Goal: Information Seeking & Learning: Learn about a topic

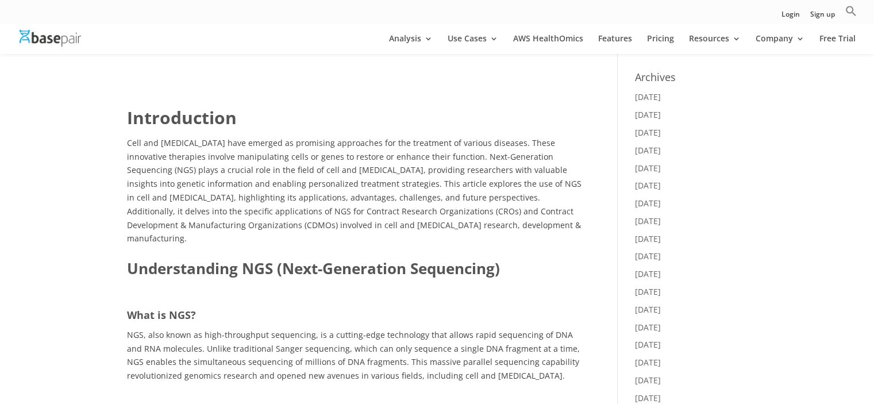
scroll to position [460, 0]
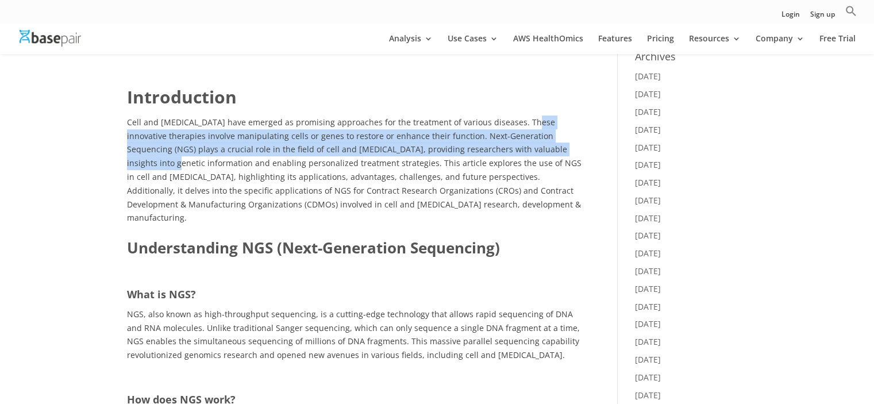
drag, startPoint x: 521, startPoint y: 128, endPoint x: 539, endPoint y: 146, distance: 24.8
click at [539, 146] on p "Cell and [MEDICAL_DATA] have emerged as promising approaches for the treatment …" at bounding box center [355, 170] width 457 height 109
click at [539, 146] on span "Cell and [MEDICAL_DATA] have emerged as promising approaches for the treatment …" at bounding box center [354, 170] width 455 height 107
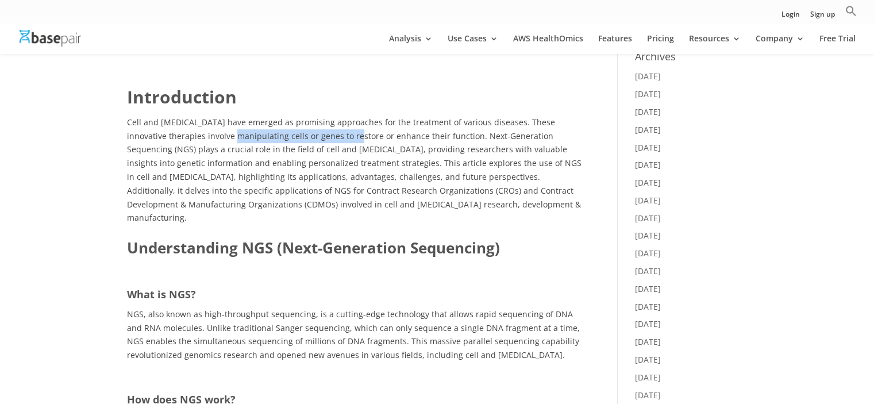
drag, startPoint x: 205, startPoint y: 131, endPoint x: 326, endPoint y: 138, distance: 122.1
click at [326, 138] on span "Cell and [MEDICAL_DATA] have emerged as promising approaches for the treatment …" at bounding box center [354, 170] width 455 height 107
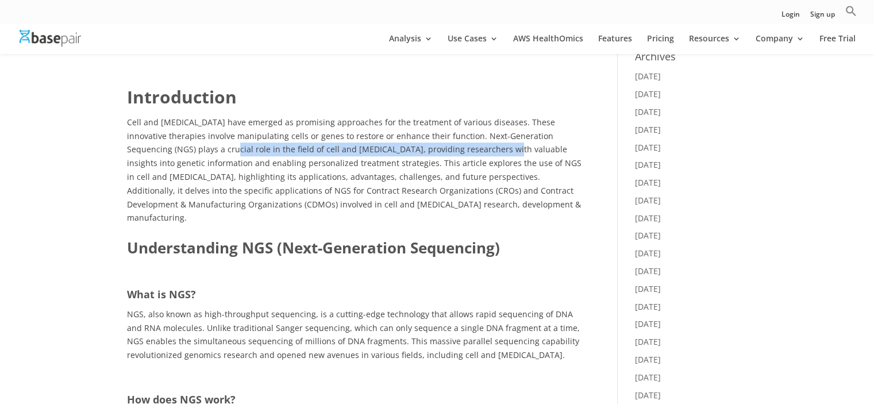
drag, startPoint x: 173, startPoint y: 147, endPoint x: 441, endPoint y: 149, distance: 267.9
click at [441, 149] on span "Cell and [MEDICAL_DATA] have emerged as promising approaches for the treatment …" at bounding box center [354, 170] width 455 height 107
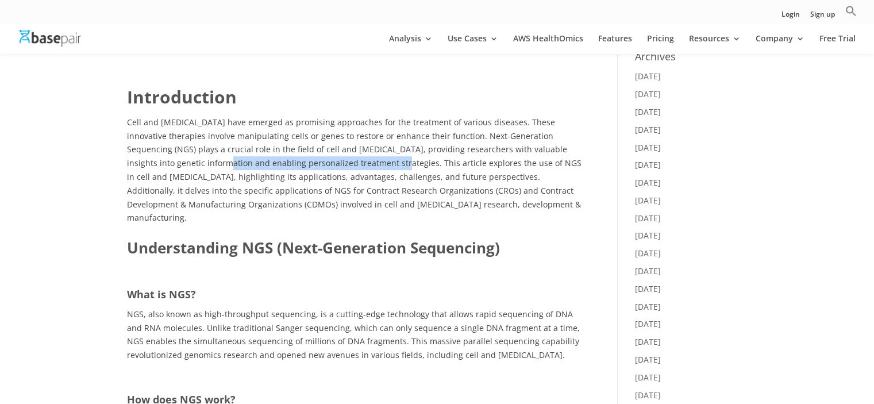
drag, startPoint x: 268, startPoint y: 161, endPoint x: 344, endPoint y: 165, distance: 76.6
click at [344, 165] on span "Cell and [MEDICAL_DATA] have emerged as promising approaches for the treatment …" at bounding box center [354, 170] width 455 height 107
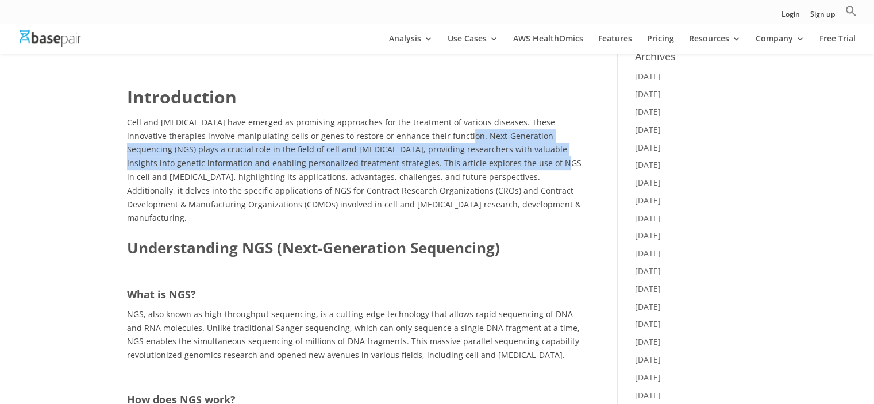
drag, startPoint x: 431, startPoint y: 136, endPoint x: 493, endPoint y: 163, distance: 68.0
click at [493, 163] on span "Cell and [MEDICAL_DATA] have emerged as promising approaches for the treatment …" at bounding box center [354, 170] width 455 height 107
click at [493, 162] on span "Cell and [MEDICAL_DATA] have emerged as promising approaches for the treatment …" at bounding box center [354, 170] width 455 height 107
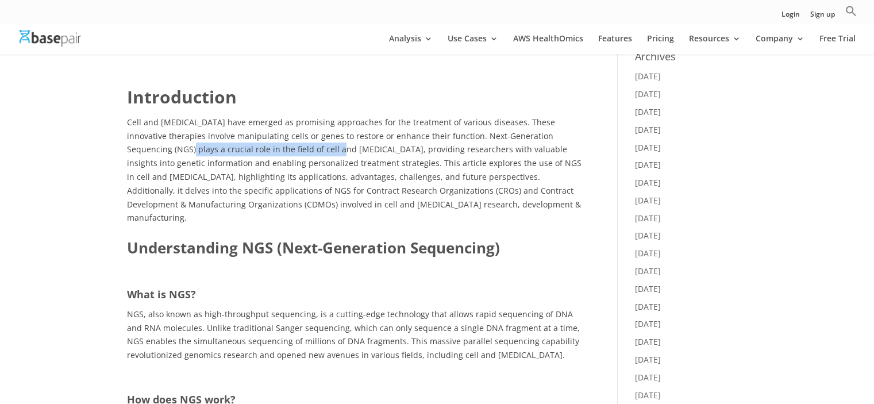
drag, startPoint x: 131, startPoint y: 153, endPoint x: 278, endPoint y: 156, distance: 147.2
click at [278, 156] on p "Cell and [MEDICAL_DATA] have emerged as promising approaches for the treatment …" at bounding box center [355, 170] width 457 height 109
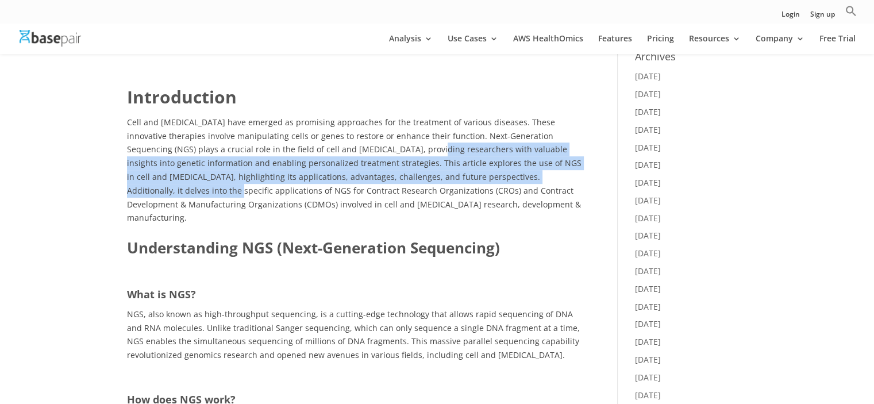
drag, startPoint x: 368, startPoint y: 148, endPoint x: 550, endPoint y: 178, distance: 184.2
click at [550, 178] on span "Cell and [MEDICAL_DATA] have emerged as promising approaches for the treatment …" at bounding box center [354, 170] width 455 height 107
click at [548, 176] on span "Cell and [MEDICAL_DATA] have emerged as promising approaches for the treatment …" at bounding box center [354, 170] width 455 height 107
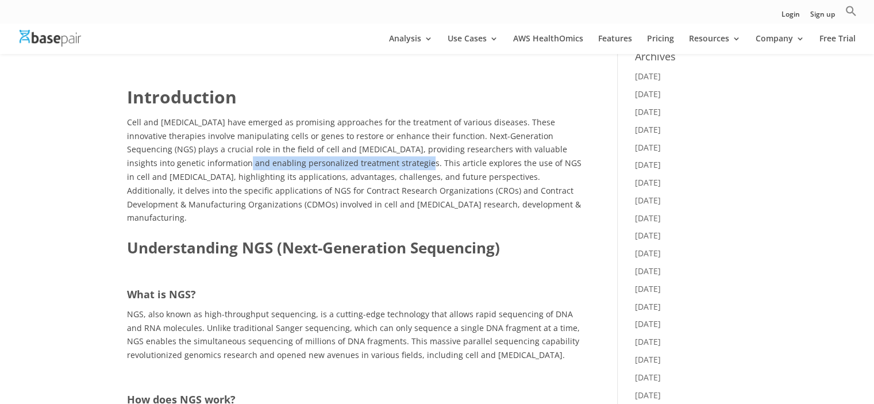
drag, startPoint x: 187, startPoint y: 164, endPoint x: 360, endPoint y: 163, distance: 173.0
click at [360, 163] on span "Cell and [MEDICAL_DATA] have emerged as promising approaches for the treatment …" at bounding box center [354, 170] width 455 height 107
drag, startPoint x: 352, startPoint y: 164, endPoint x: 415, endPoint y: 163, distance: 63.3
click at [415, 163] on span "Cell and [MEDICAL_DATA] have emerged as promising approaches for the treatment …" at bounding box center [354, 170] width 455 height 107
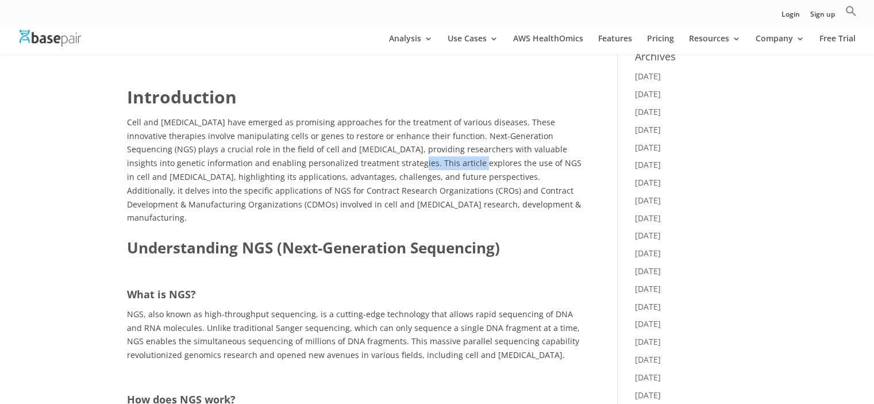
click at [415, 163] on span "Cell and [MEDICAL_DATA] have emerged as promising approaches for the treatment …" at bounding box center [354, 170] width 455 height 107
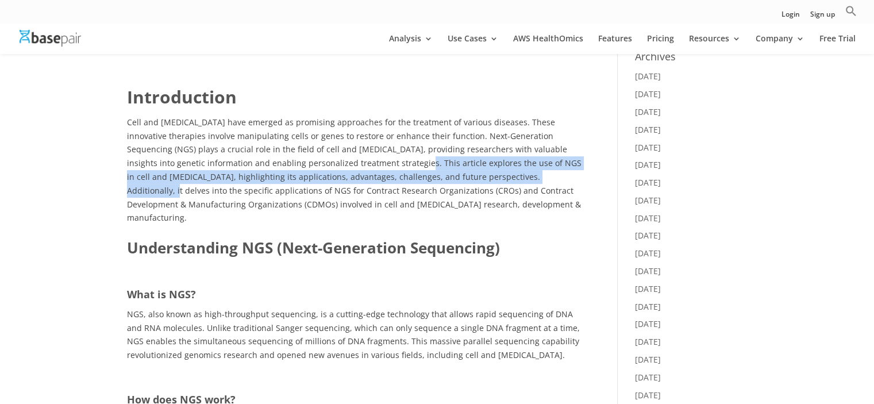
drag, startPoint x: 358, startPoint y: 162, endPoint x: 483, endPoint y: 182, distance: 127.5
click at [483, 182] on span "Cell and [MEDICAL_DATA] have emerged as promising approaches for the treatment …" at bounding box center [354, 170] width 455 height 107
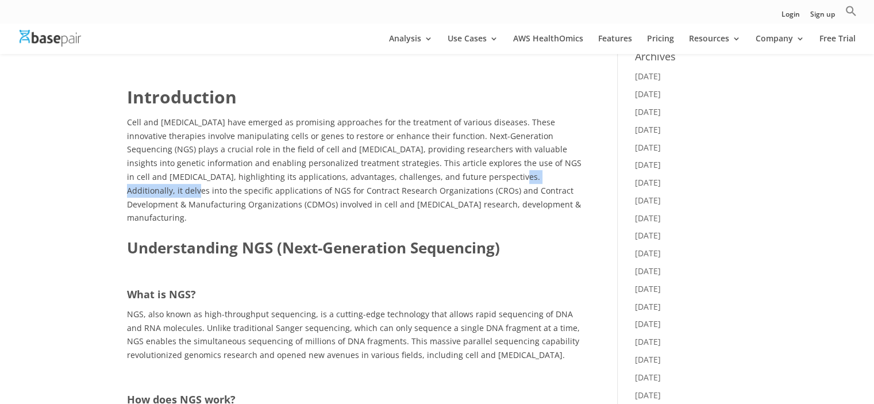
drag, startPoint x: 425, startPoint y: 174, endPoint x: 510, endPoint y: 182, distance: 84.9
click at [510, 182] on p "Cell and [MEDICAL_DATA] have emerged as promising approaches for the treatment …" at bounding box center [355, 170] width 457 height 109
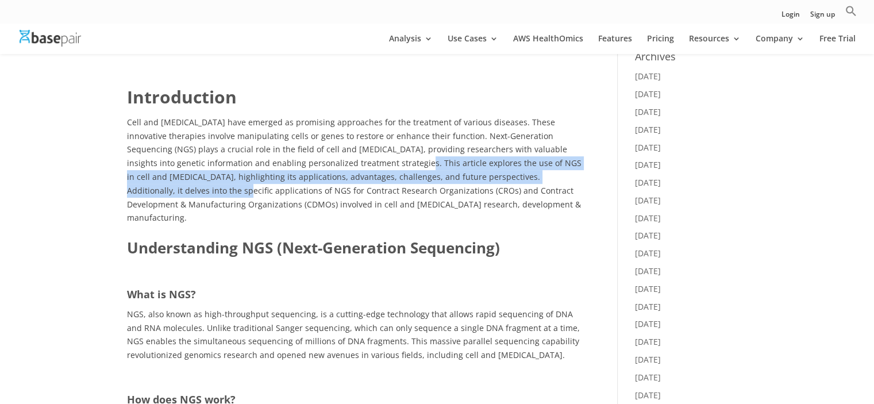
drag, startPoint x: 360, startPoint y: 162, endPoint x: 586, endPoint y: 176, distance: 226.4
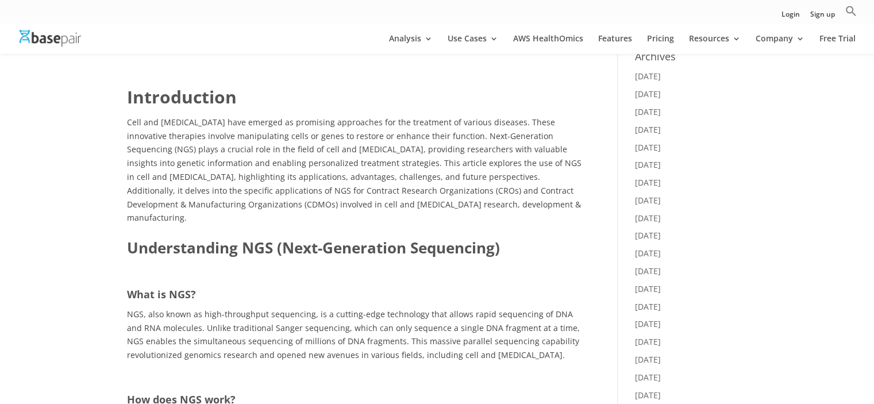
click at [312, 179] on span "Cell and [MEDICAL_DATA] have emerged as promising approaches for the treatment …" at bounding box center [354, 170] width 455 height 107
click at [446, 178] on span "Cell and [MEDICAL_DATA] have emerged as promising approaches for the treatment …" at bounding box center [354, 170] width 455 height 107
drag, startPoint x: 133, startPoint y: 195, endPoint x: 285, endPoint y: 195, distance: 151.7
click at [285, 195] on span "Cell and [MEDICAL_DATA] have emerged as promising approaches for the treatment …" at bounding box center [354, 170] width 455 height 107
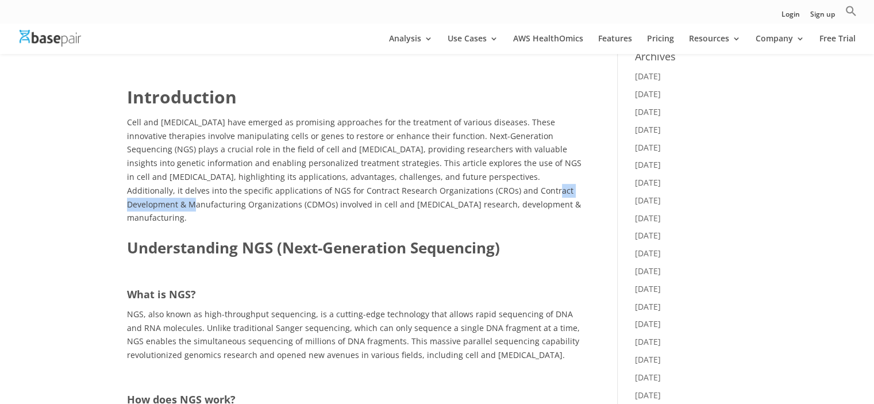
drag, startPoint x: 428, startPoint y: 195, endPoint x: 509, endPoint y: 190, distance: 81.8
click at [509, 190] on span "Cell and [MEDICAL_DATA] have emerged as promising approaches for the treatment …" at bounding box center [354, 170] width 455 height 107
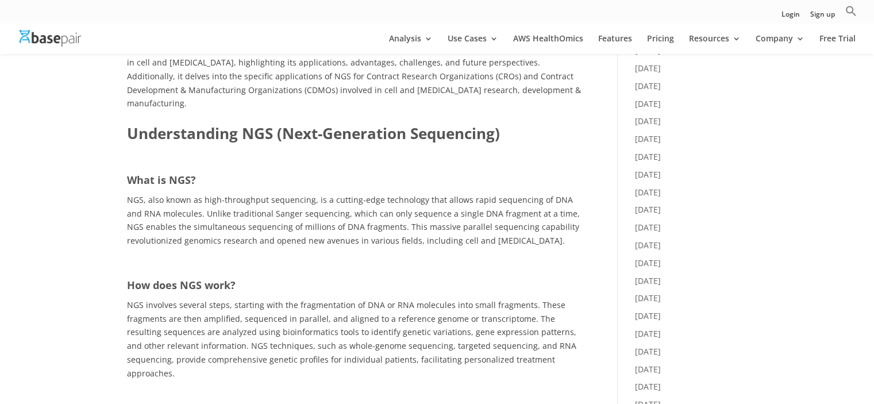
scroll to position [575, 0]
drag, startPoint x: 132, startPoint y: 197, endPoint x: 252, endPoint y: 198, distance: 119.6
click at [252, 198] on span "NGS, also known as high-throughput sequencing, is a cutting-edge technology tha…" at bounding box center [353, 220] width 453 height 52
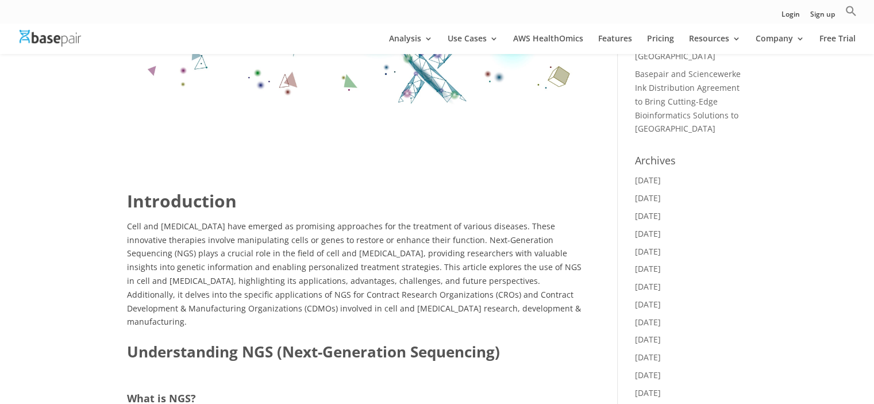
scroll to position [517, 0]
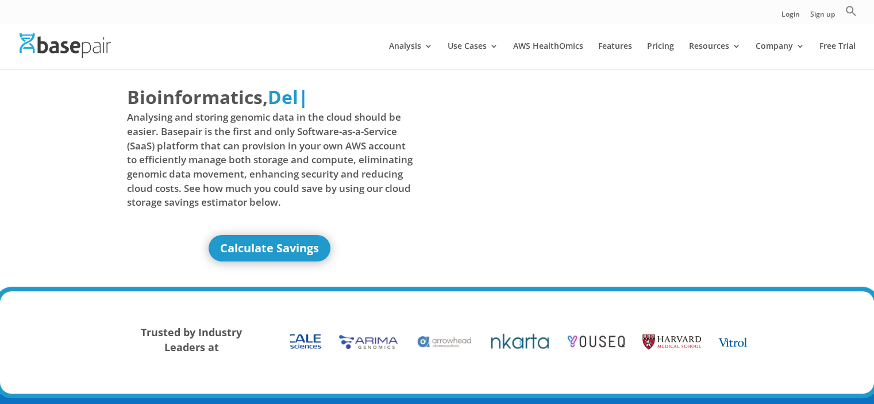
click at [304, 149] on span "Analysing and storing genomic data in the cloud should be easier. Basepair is t…" at bounding box center [270, 159] width 286 height 99
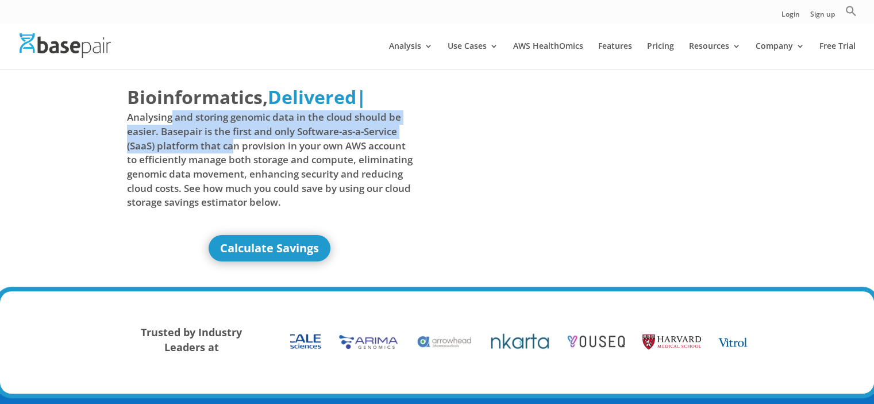
drag, startPoint x: 172, startPoint y: 113, endPoint x: 244, endPoint y: 153, distance: 81.8
click at [241, 153] on span "Analysing and storing genomic data in the cloud should be easier. Basepair is t…" at bounding box center [270, 159] width 286 height 99
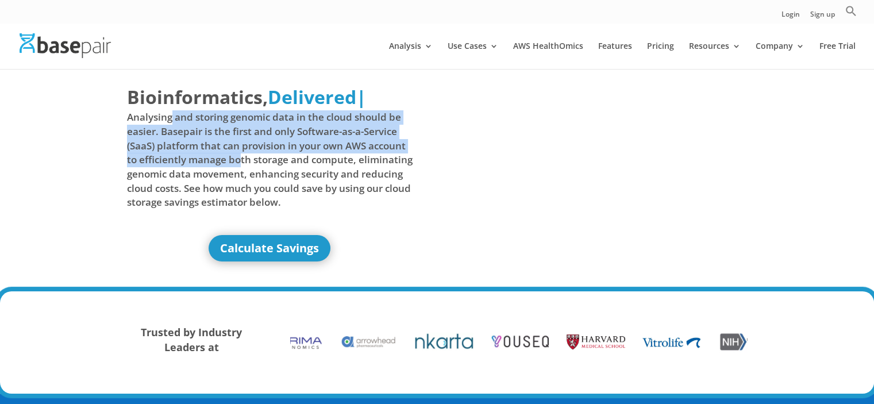
click at [244, 153] on span "Analysing and storing genomic data in the cloud should be easier. Basepair is t…" at bounding box center [270, 159] width 286 height 99
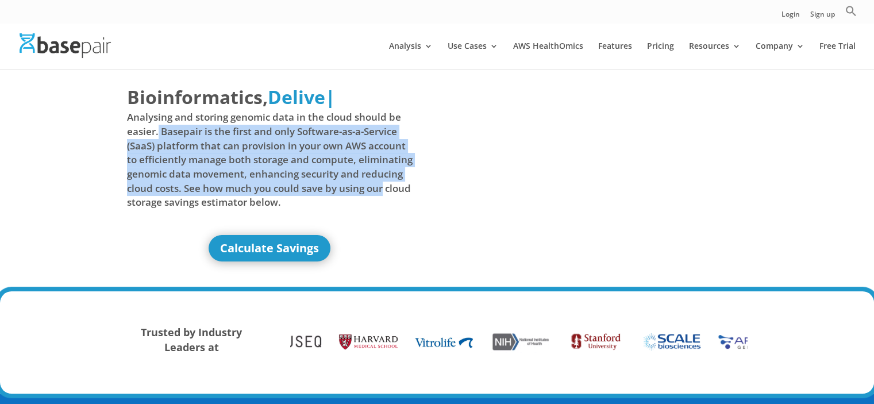
drag, startPoint x: 157, startPoint y: 131, endPoint x: 389, endPoint y: 185, distance: 237.9
click at [389, 185] on span "Analysing and storing genomic data in the cloud should be easier. Basepair is t…" at bounding box center [270, 159] width 286 height 99
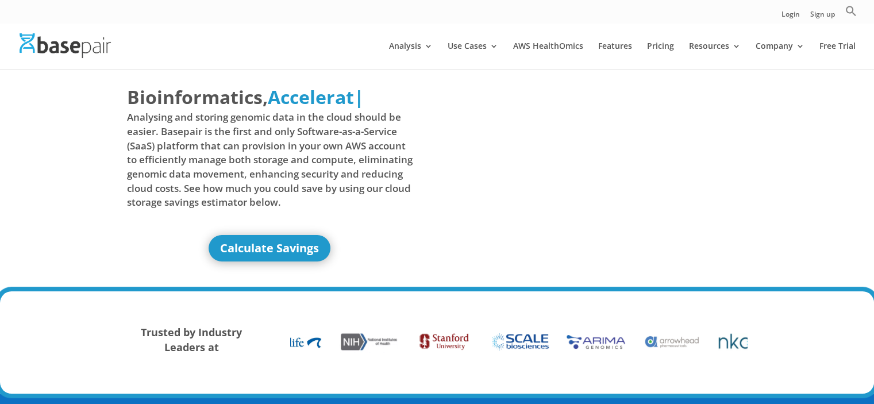
click at [364, 205] on span "Analysing and storing genomic data in the cloud should be easier. Basepair is t…" at bounding box center [270, 159] width 286 height 99
